Goal: Task Accomplishment & Management: Use online tool/utility

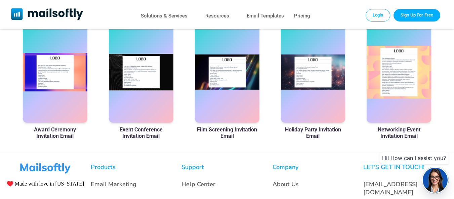
scroll to position [431, 0]
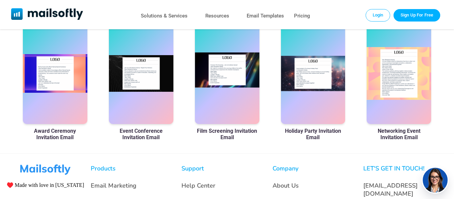
click at [238, 74] on div at bounding box center [227, 73] width 65 height 101
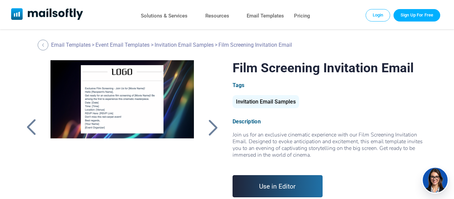
click at [156, 97] on div at bounding box center [122, 144] width 159 height 168
